Goal: Navigation & Orientation: Find specific page/section

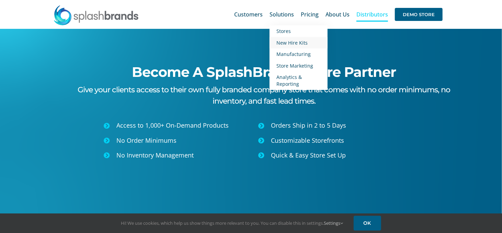
click at [293, 43] on span "New Hire Kits" at bounding box center [291, 42] width 31 height 7
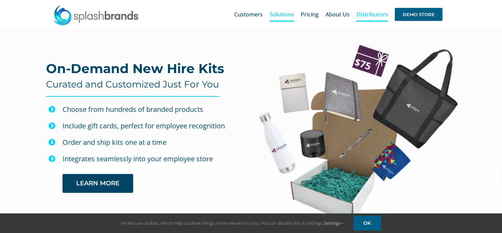
click at [376, 15] on span "Distributors" at bounding box center [372, 14] width 32 height 5
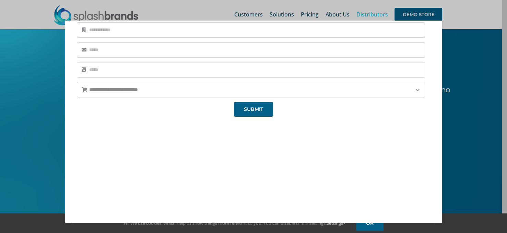
scroll to position [92, 0]
